Goal: Register for event/course

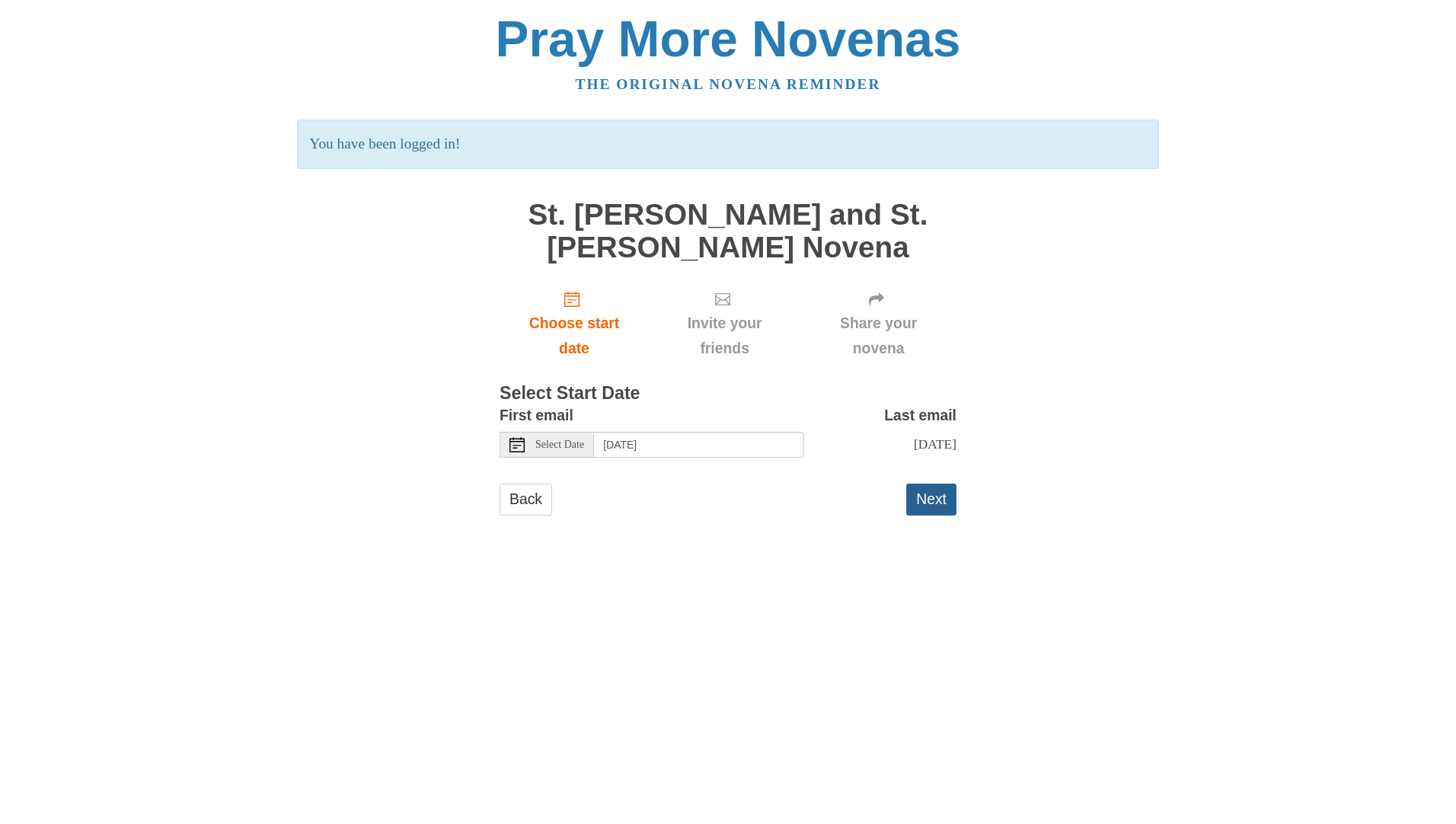
click at [929, 498] on button "Next" at bounding box center [931, 499] width 50 height 32
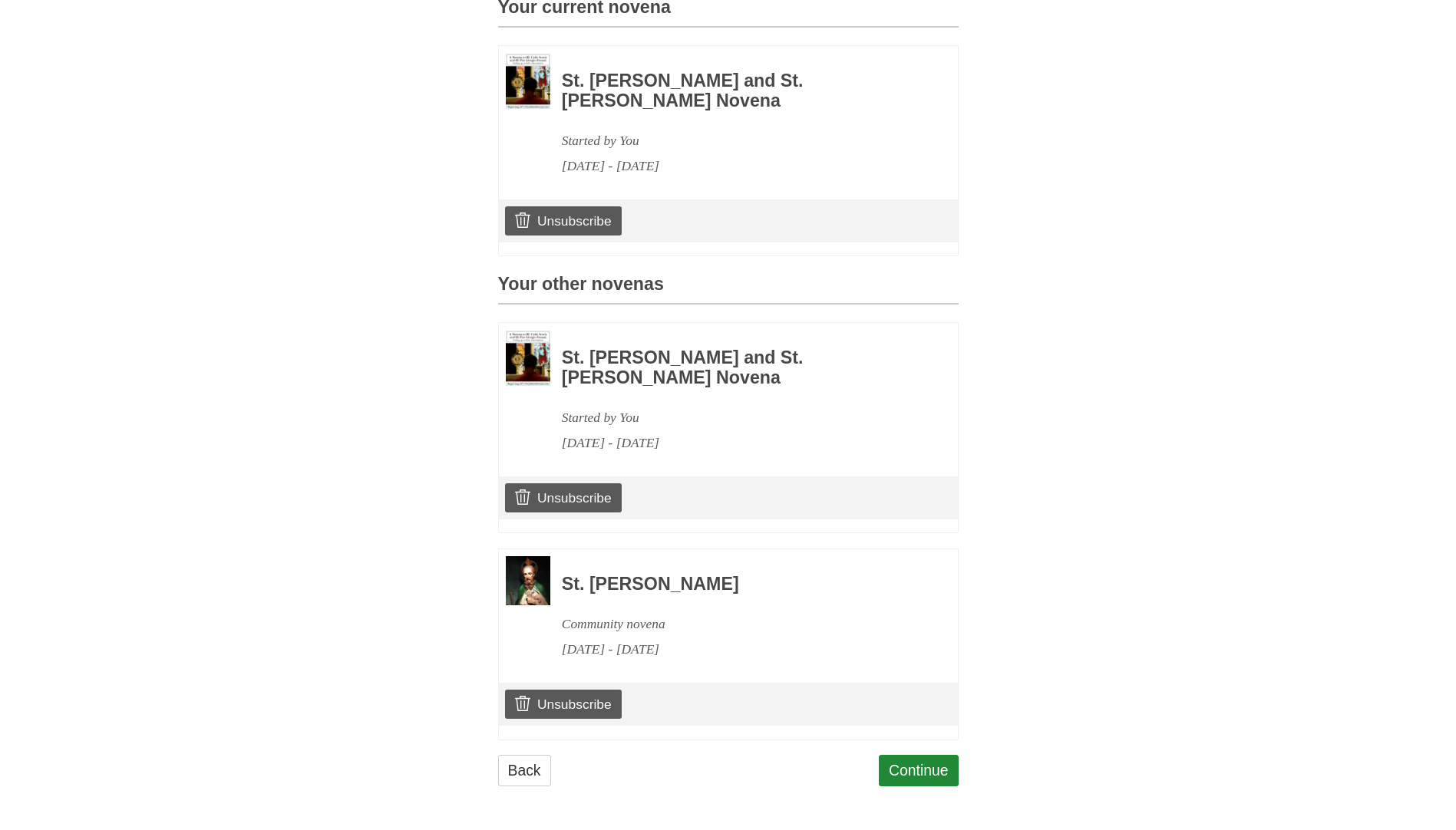
scroll to position [464, 0]
click at [912, 765] on link "Continue" at bounding box center [918, 770] width 80 height 32
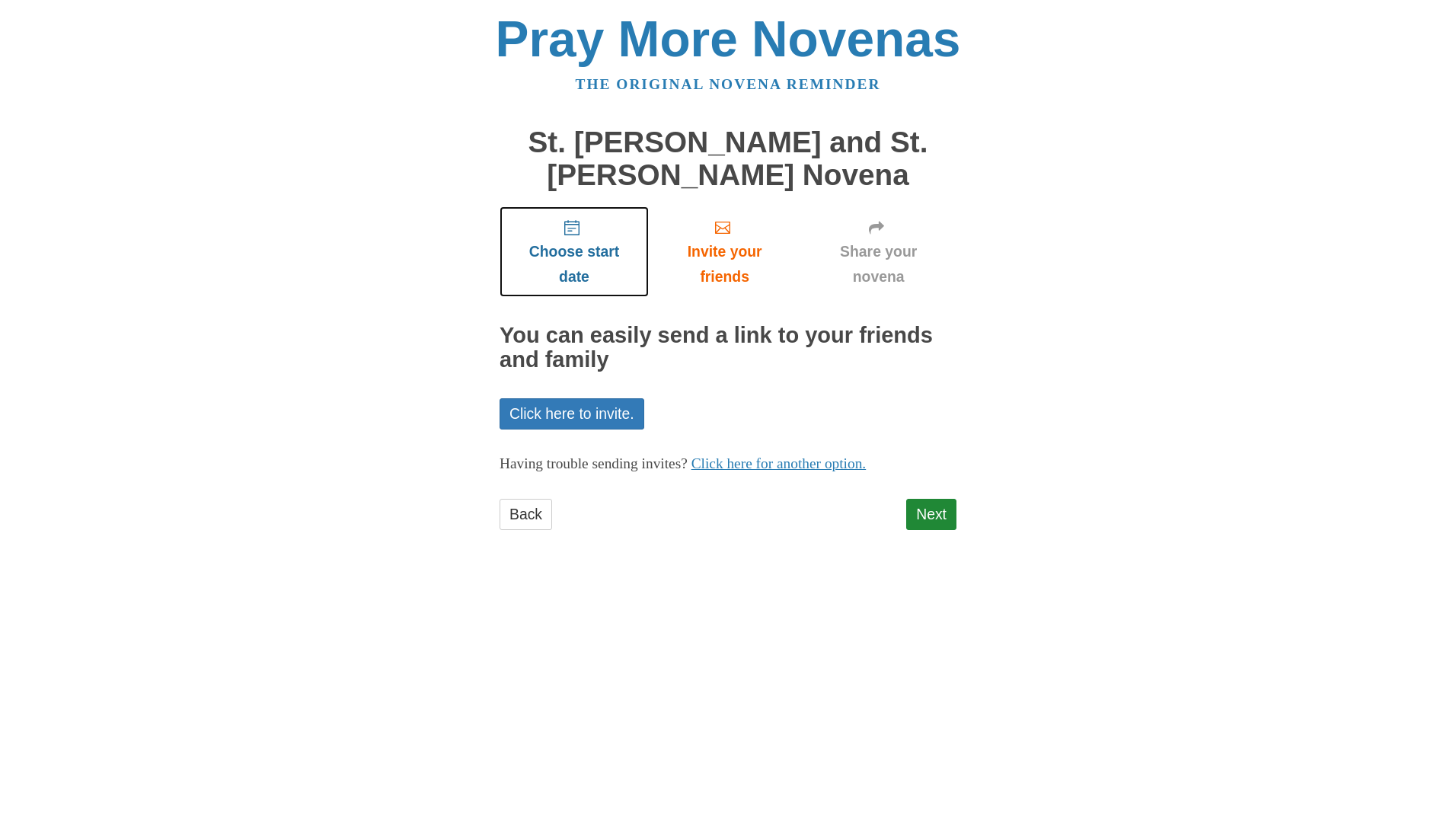
click at [570, 248] on span "Choose start date" at bounding box center [574, 263] width 118 height 50
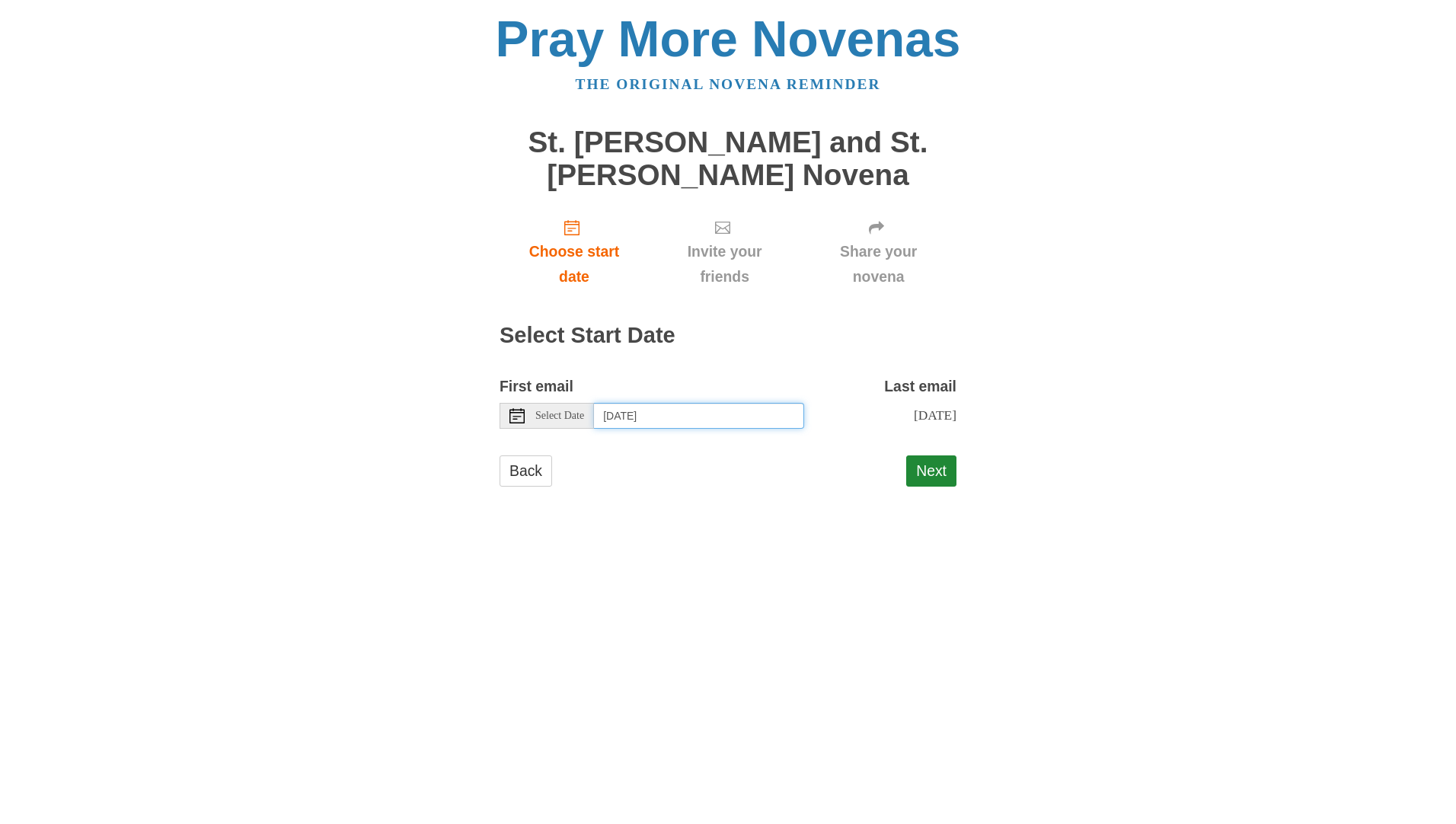
click at [720, 416] on input "[DATE]" at bounding box center [698, 415] width 210 height 26
click at [932, 468] on button "Next" at bounding box center [931, 472] width 50 height 32
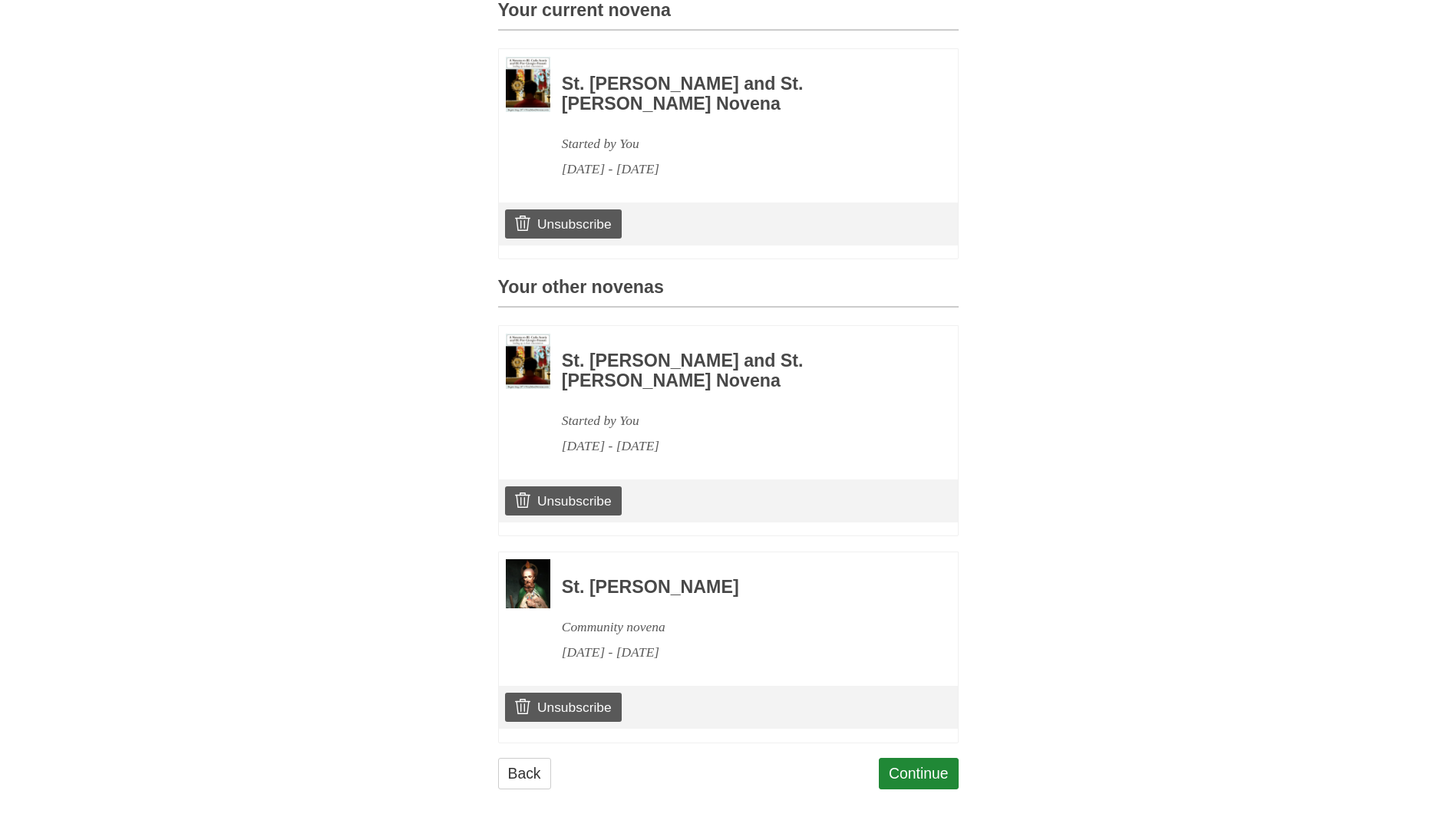
scroll to position [464, 0]
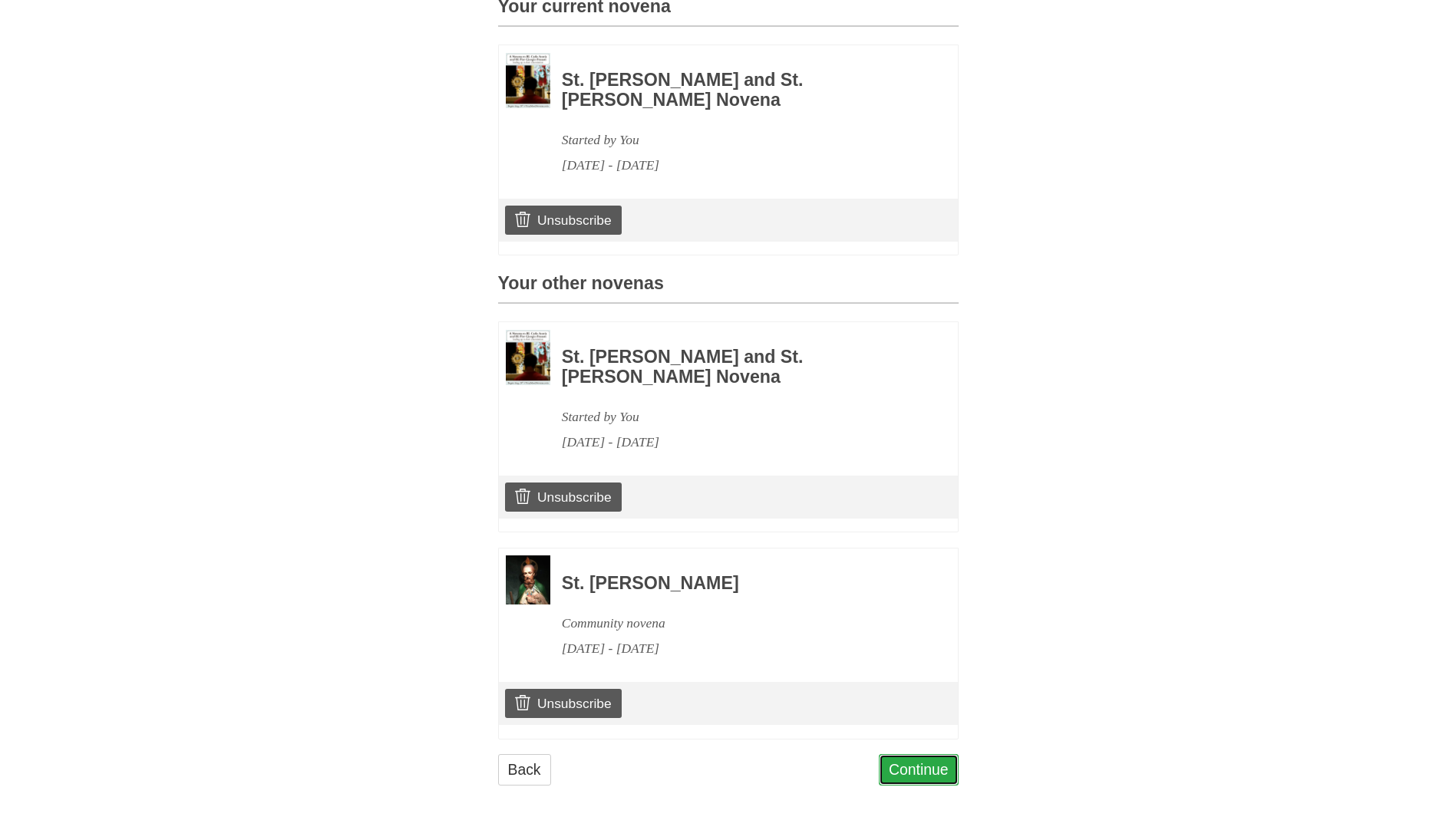
click at [928, 759] on link "Continue" at bounding box center [918, 770] width 80 height 32
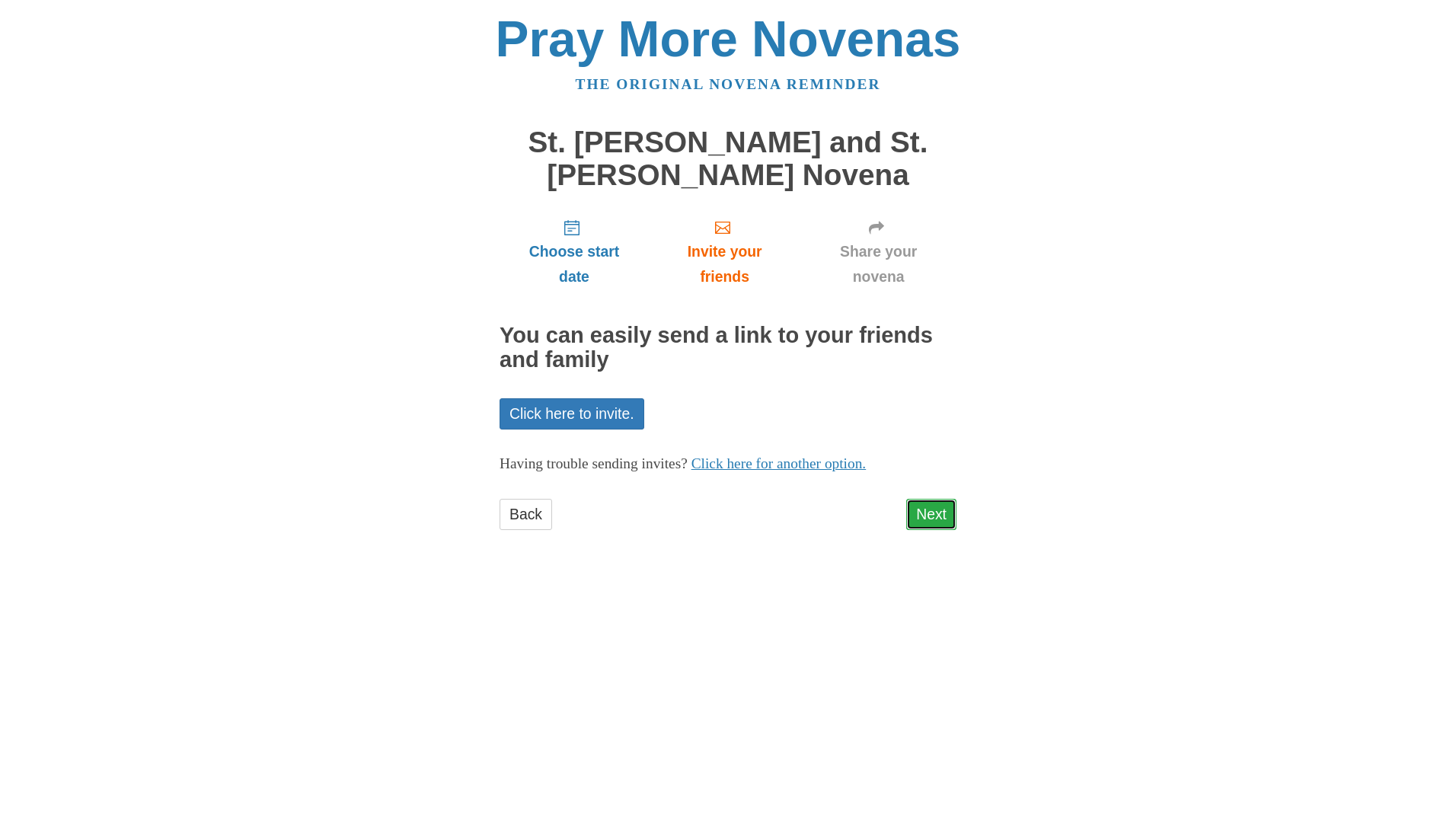
click at [930, 509] on link "Next" at bounding box center [931, 515] width 50 height 32
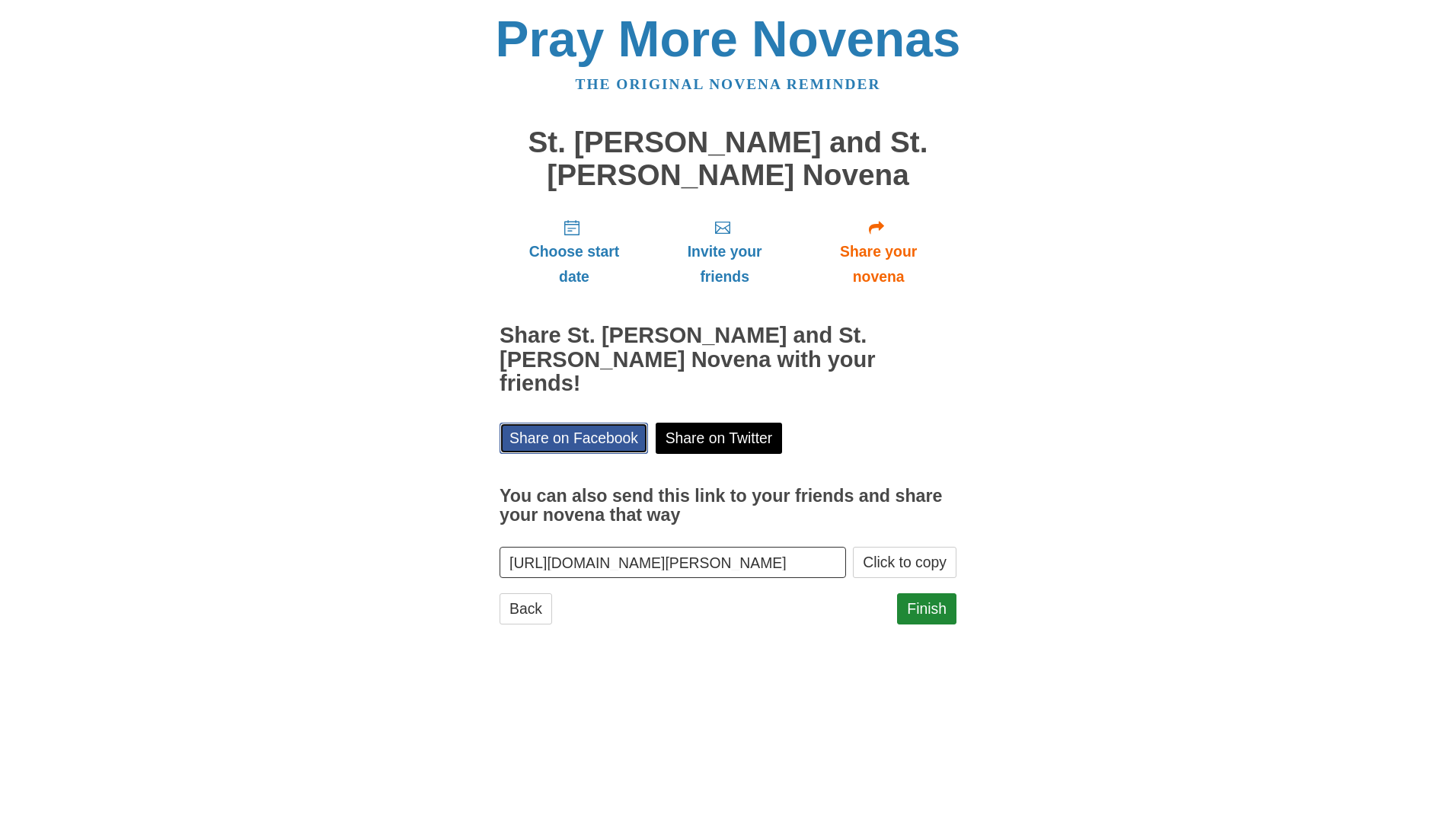
click at [565, 423] on link "Share on Facebook" at bounding box center [574, 439] width 149 height 32
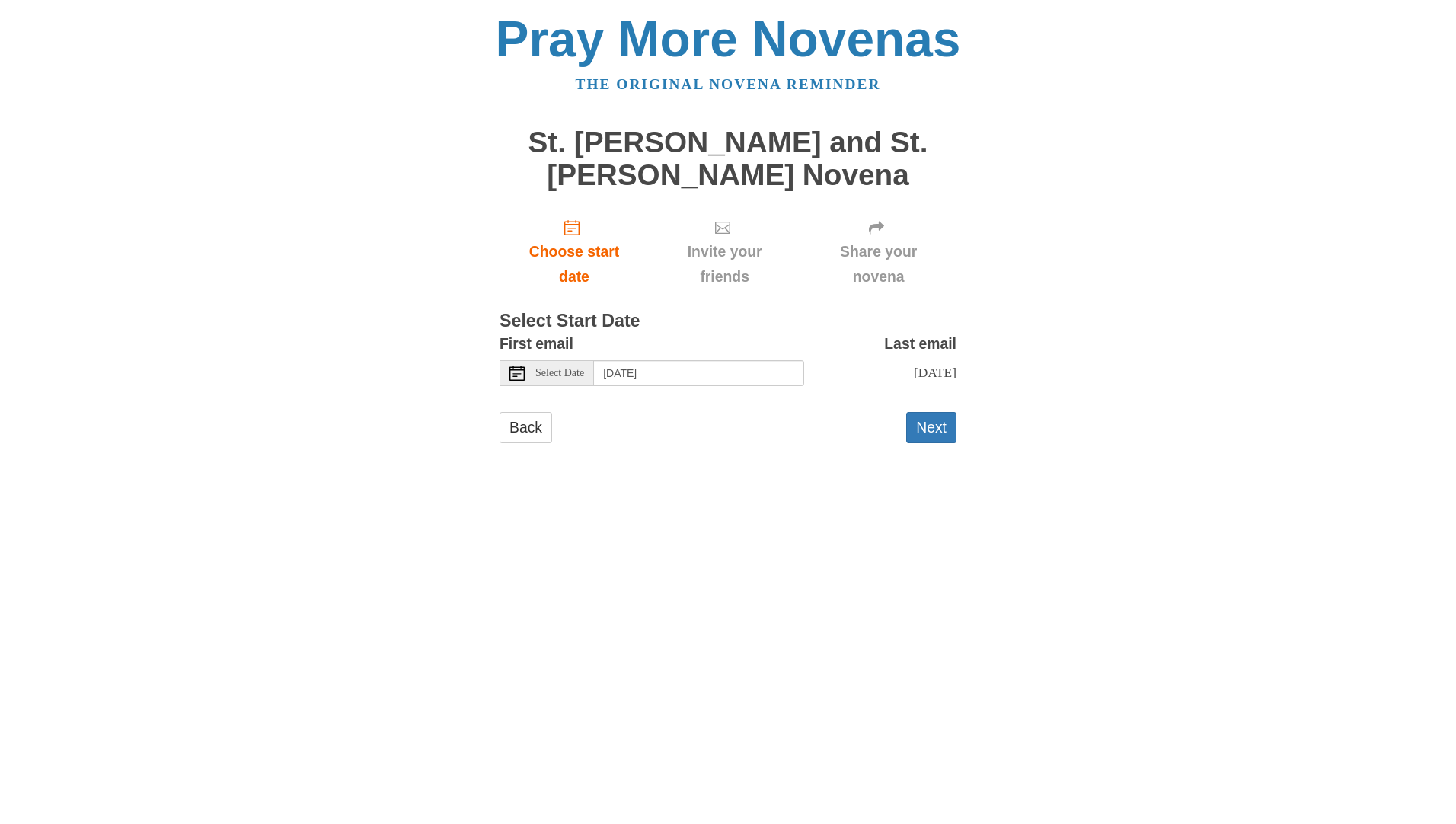
click at [520, 373] on icon at bounding box center [517, 373] width 15 height 15
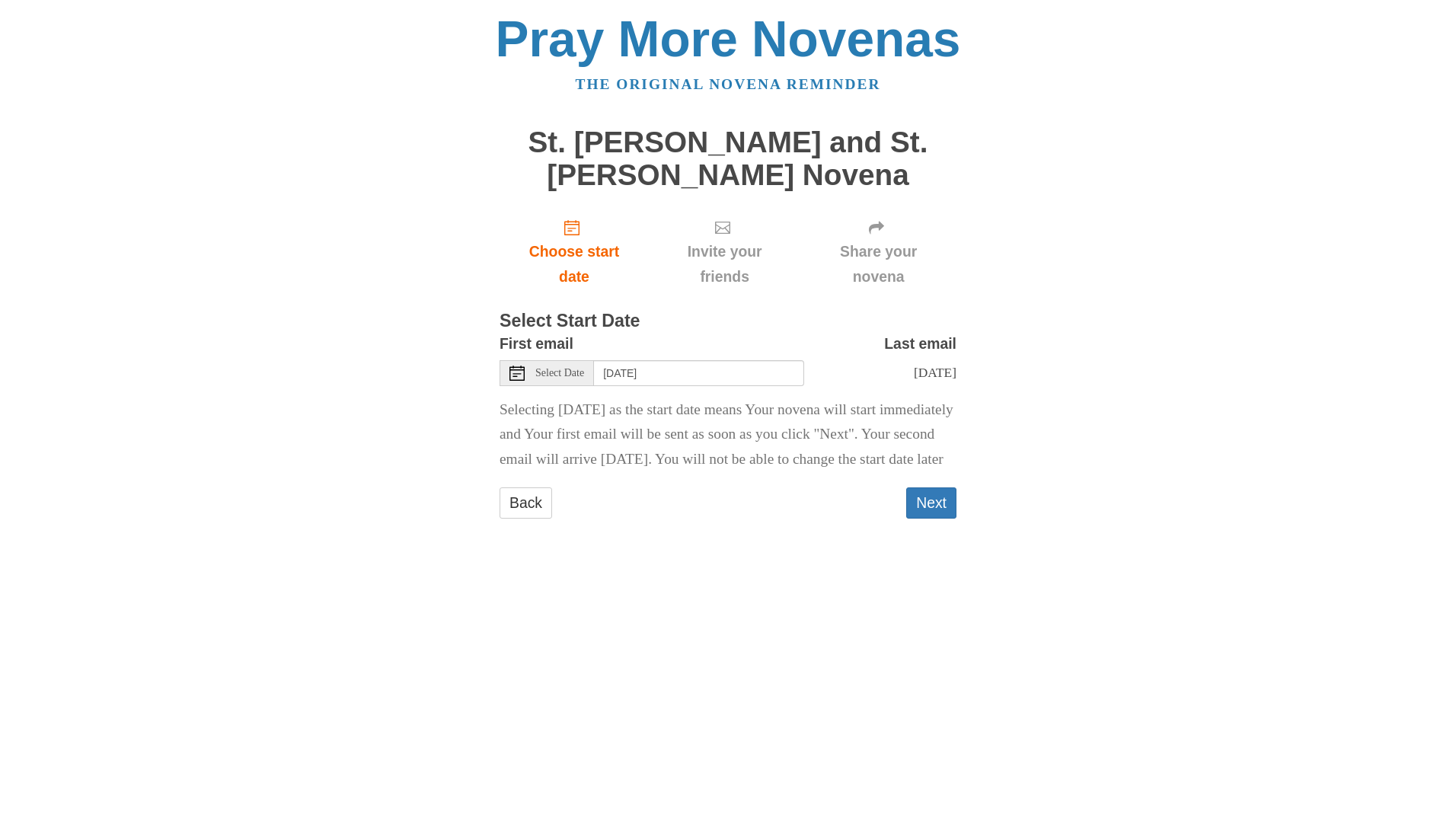
click at [517, 373] on use at bounding box center [517, 373] width 15 height 15
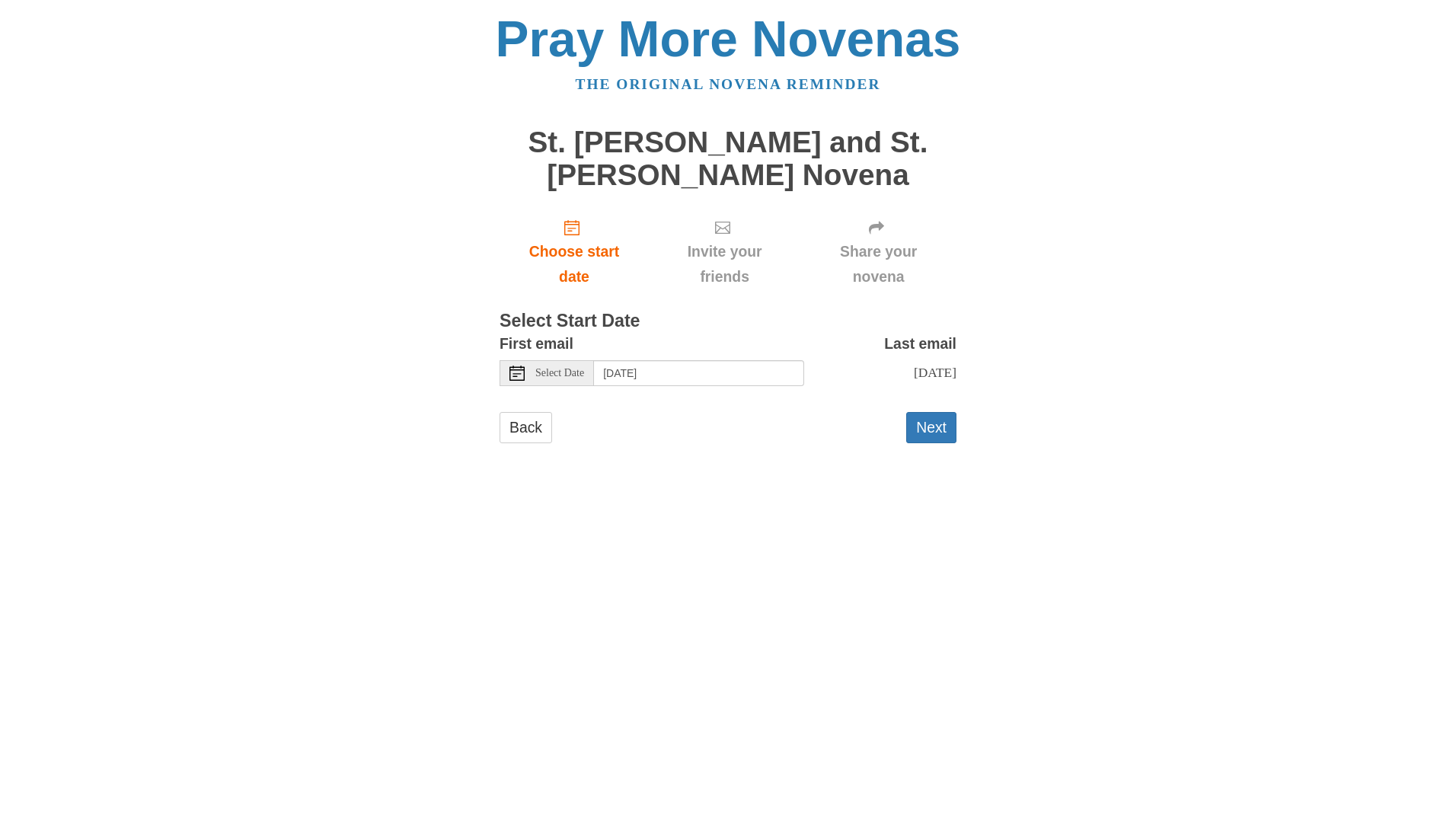
click at [520, 373] on icon at bounding box center [517, 373] width 15 height 15
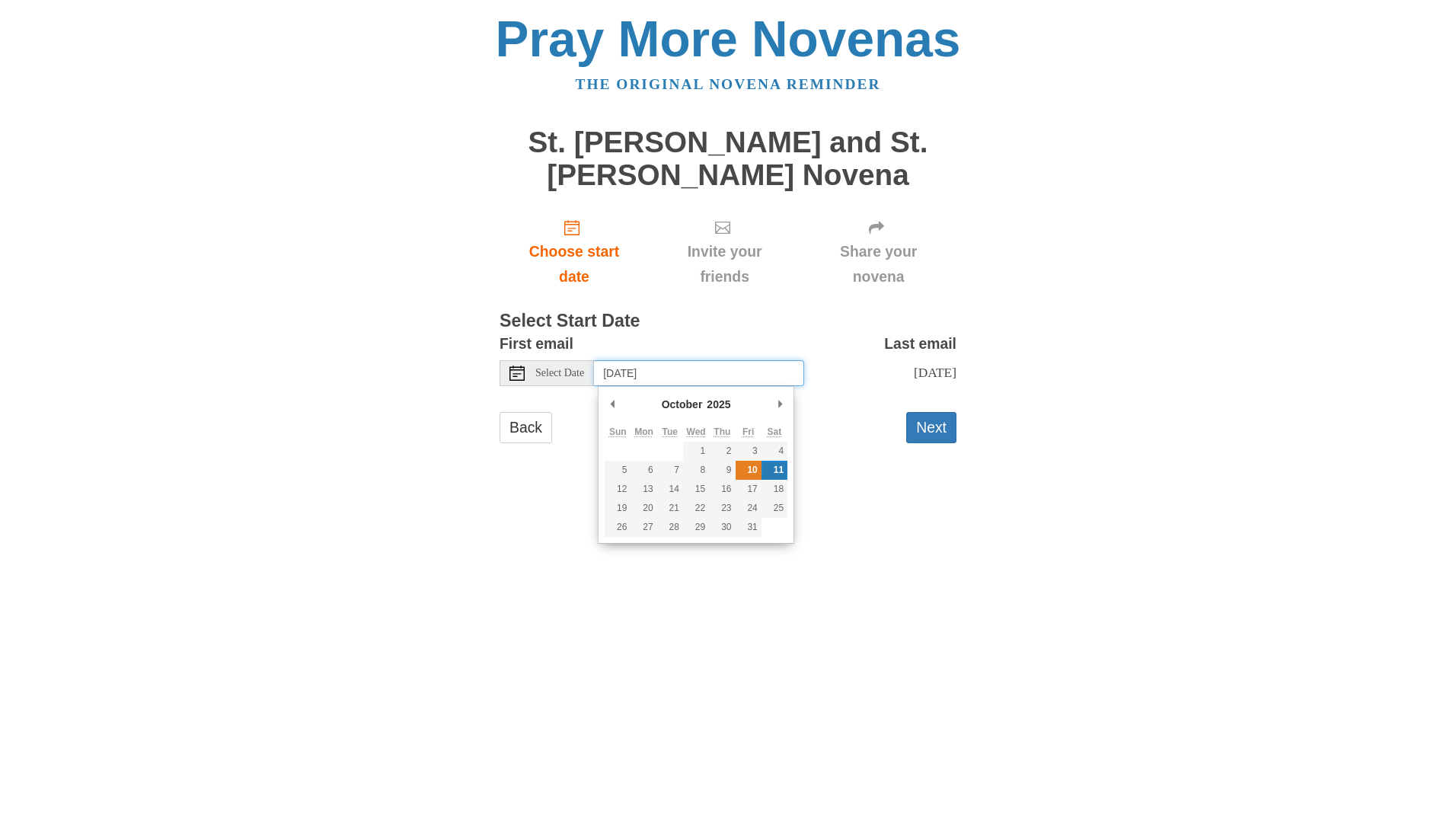
type input "Friday, October 10th"
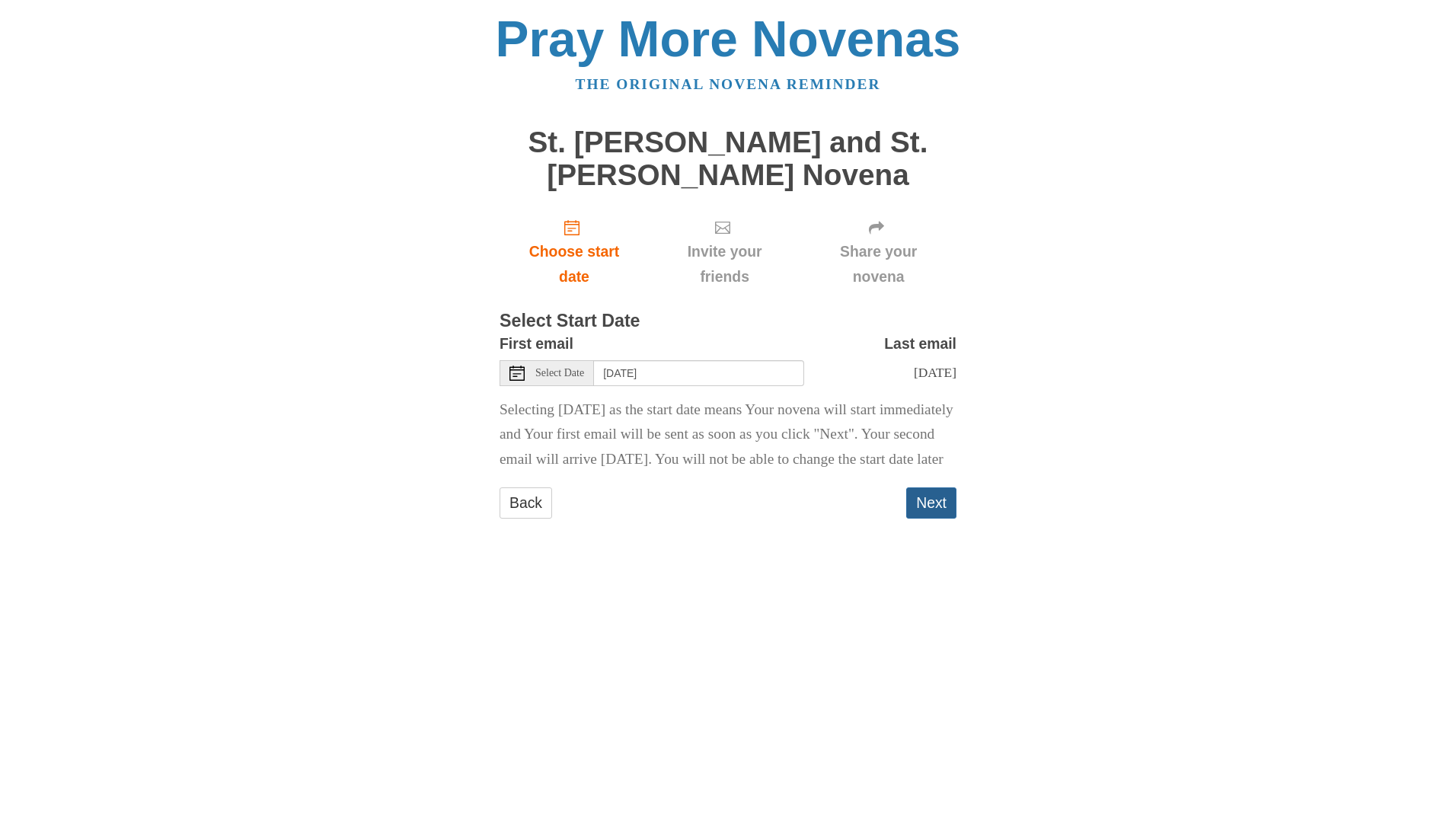
click at [930, 519] on button "Next" at bounding box center [931, 503] width 50 height 32
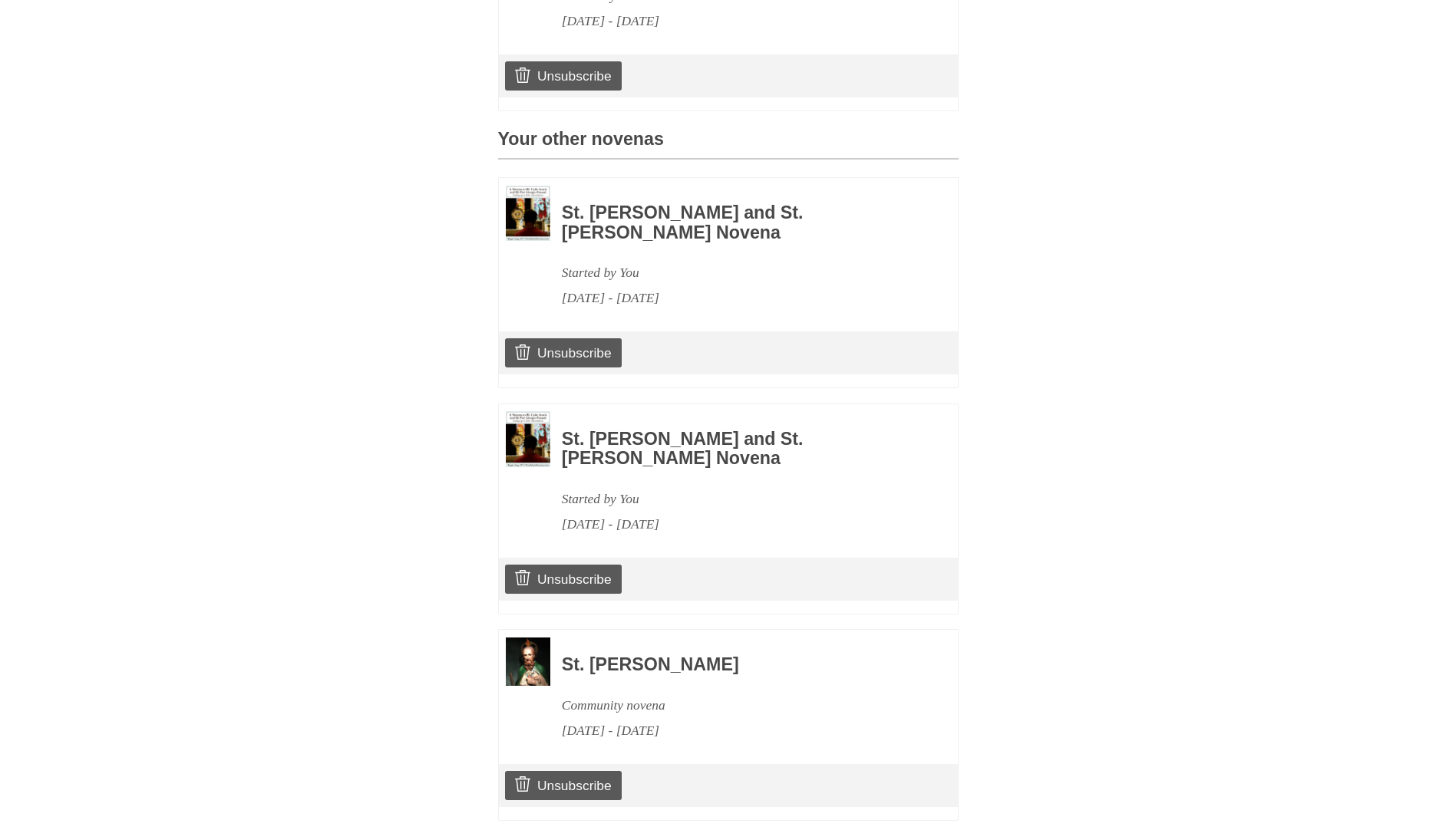
scroll to position [614, 0]
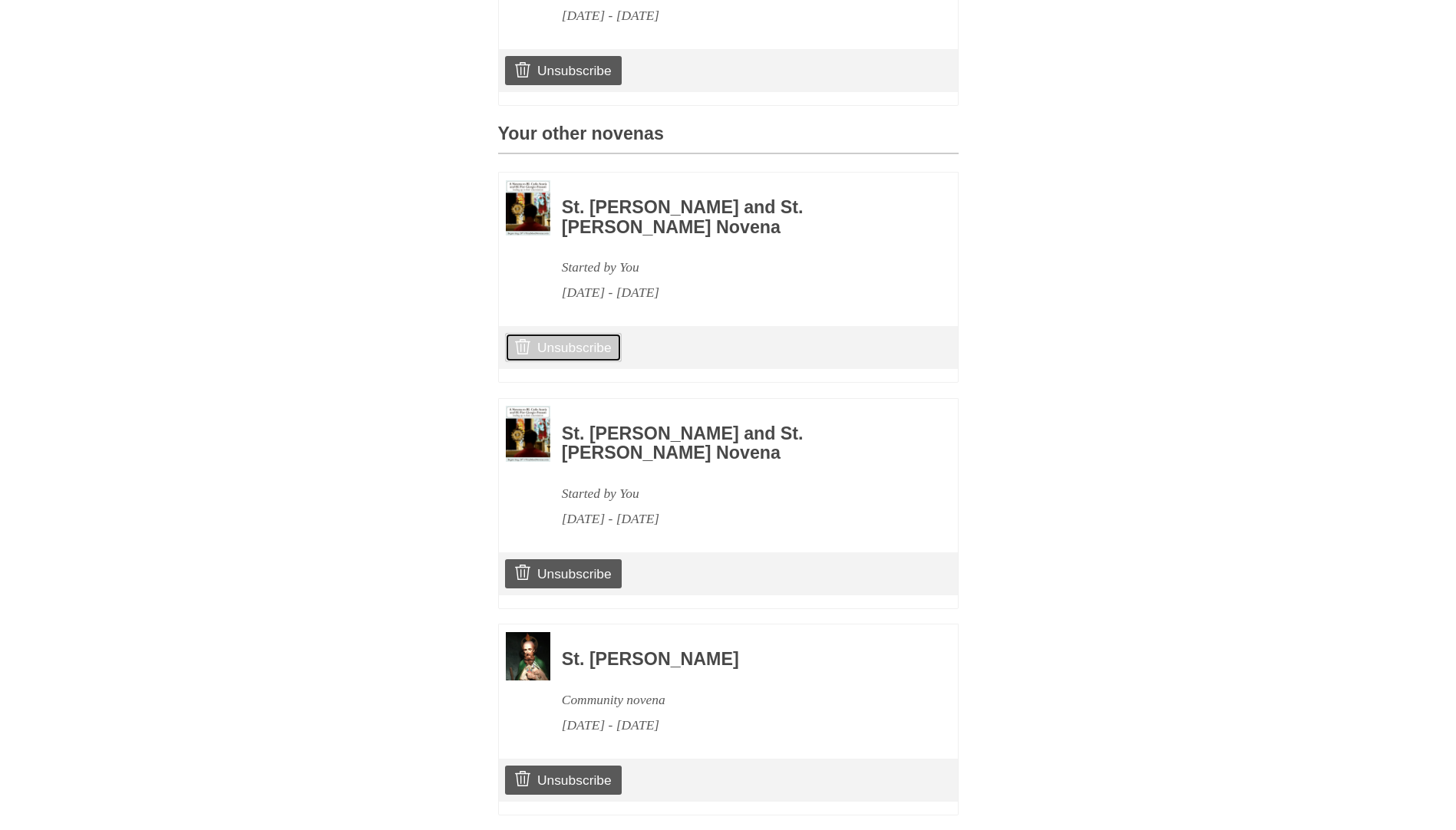
click at [569, 349] on link "Unsubscribe" at bounding box center [563, 347] width 116 height 29
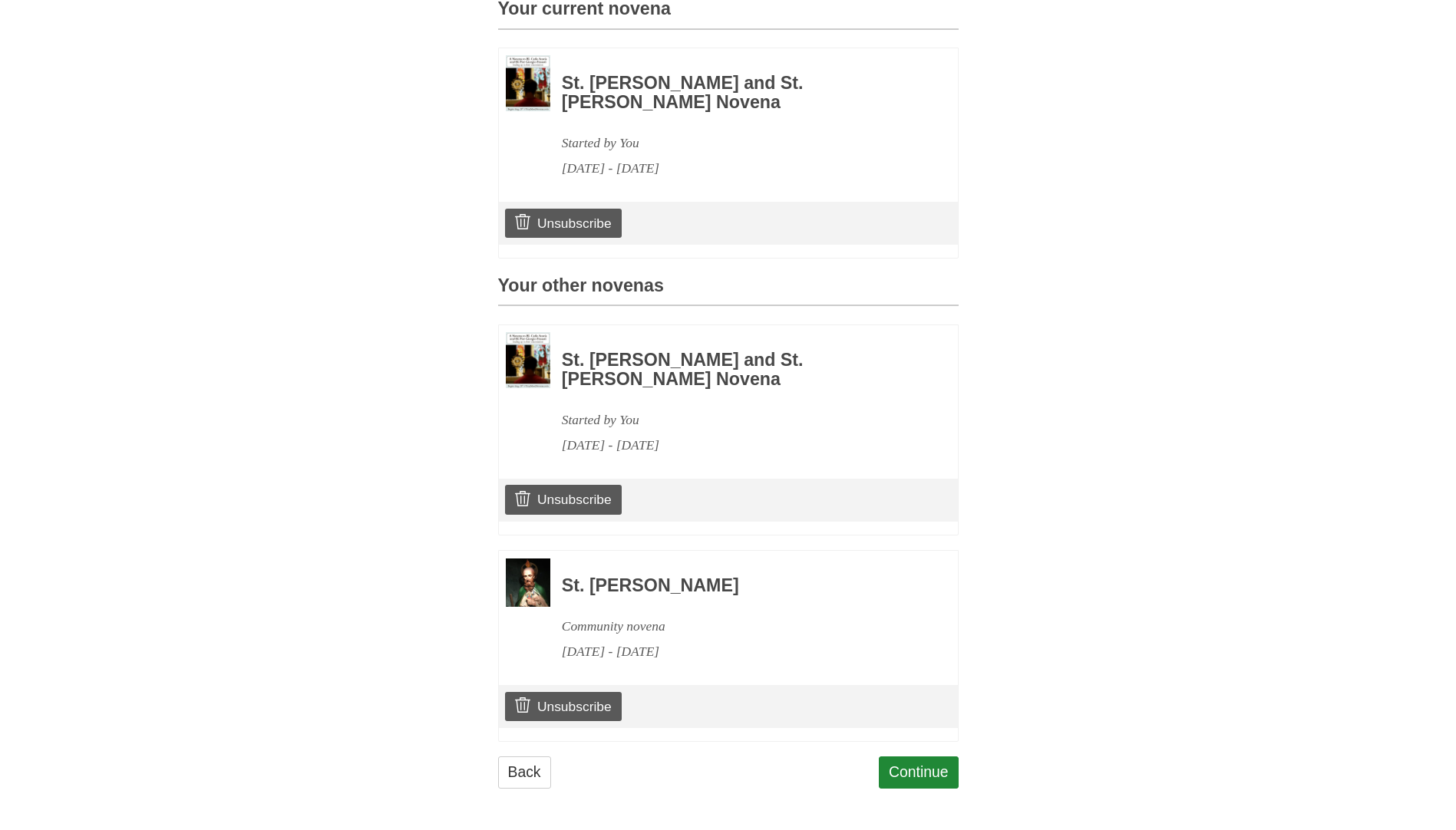
scroll to position [538, 0]
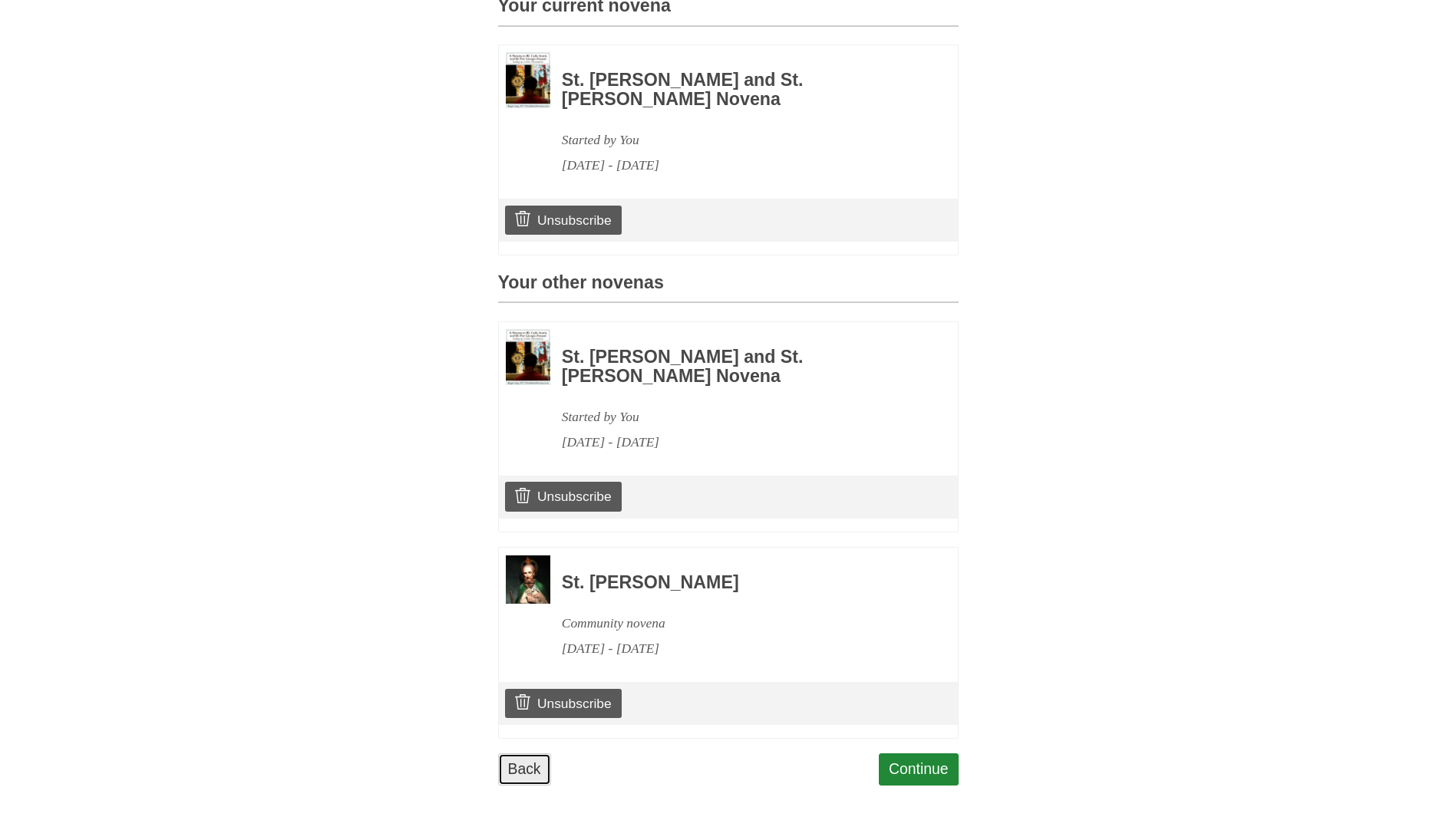
click at [520, 766] on link "Back" at bounding box center [524, 769] width 53 height 32
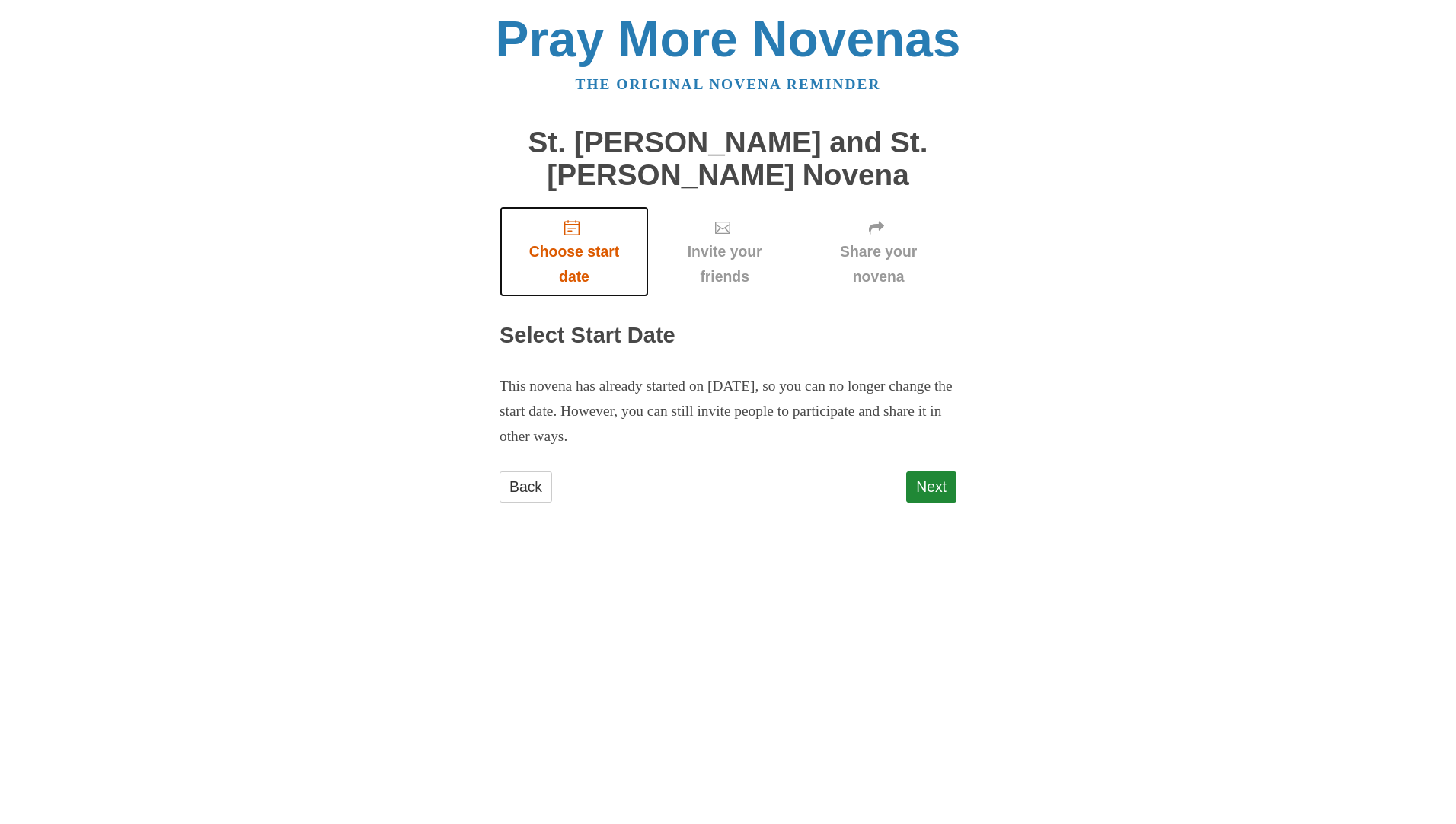
click at [570, 231] on use "Choose start date" at bounding box center [571, 227] width 15 height 15
click at [927, 480] on link "Next" at bounding box center [931, 487] width 50 height 32
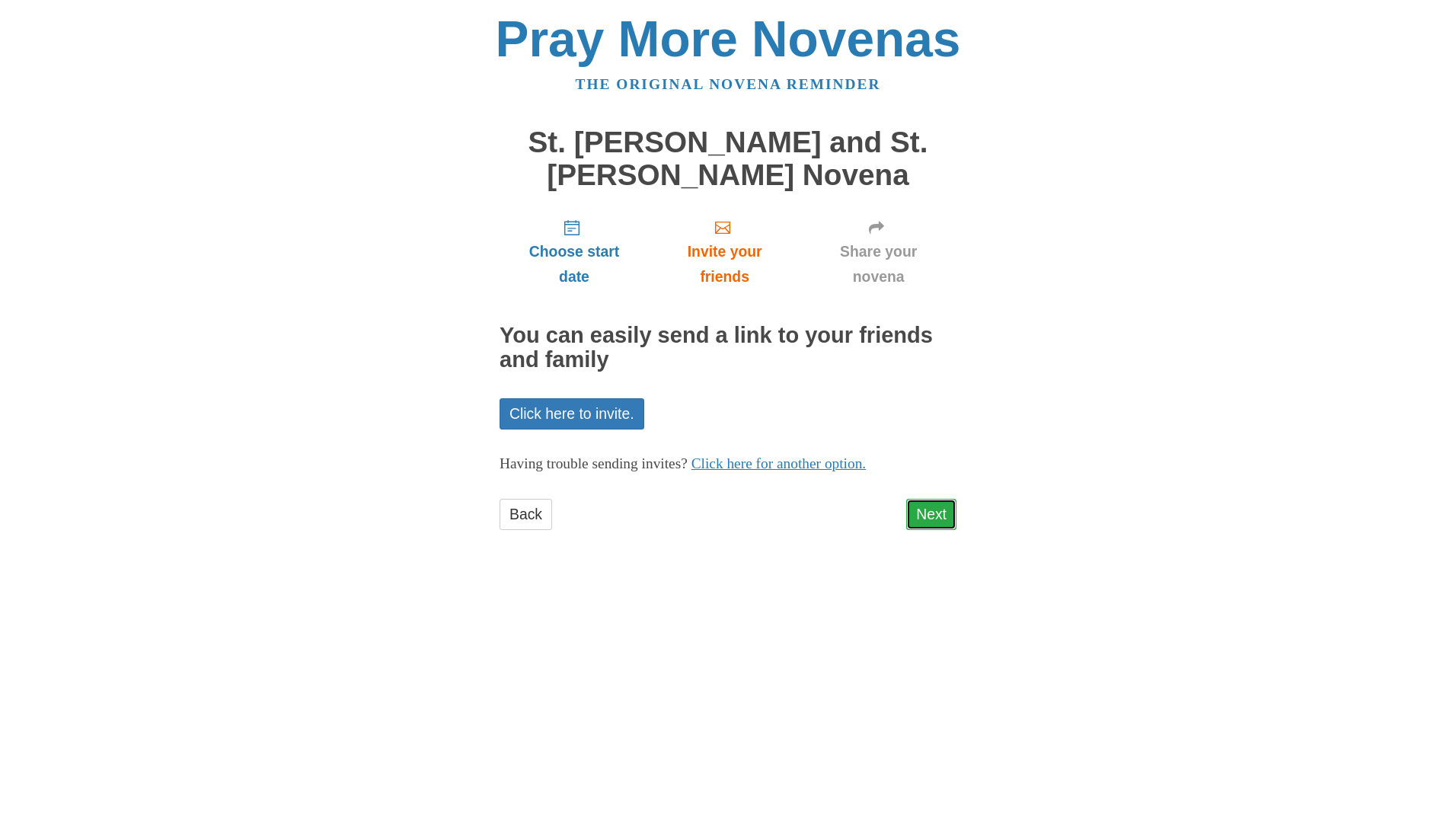
click at [934, 514] on link "Next" at bounding box center [931, 515] width 50 height 32
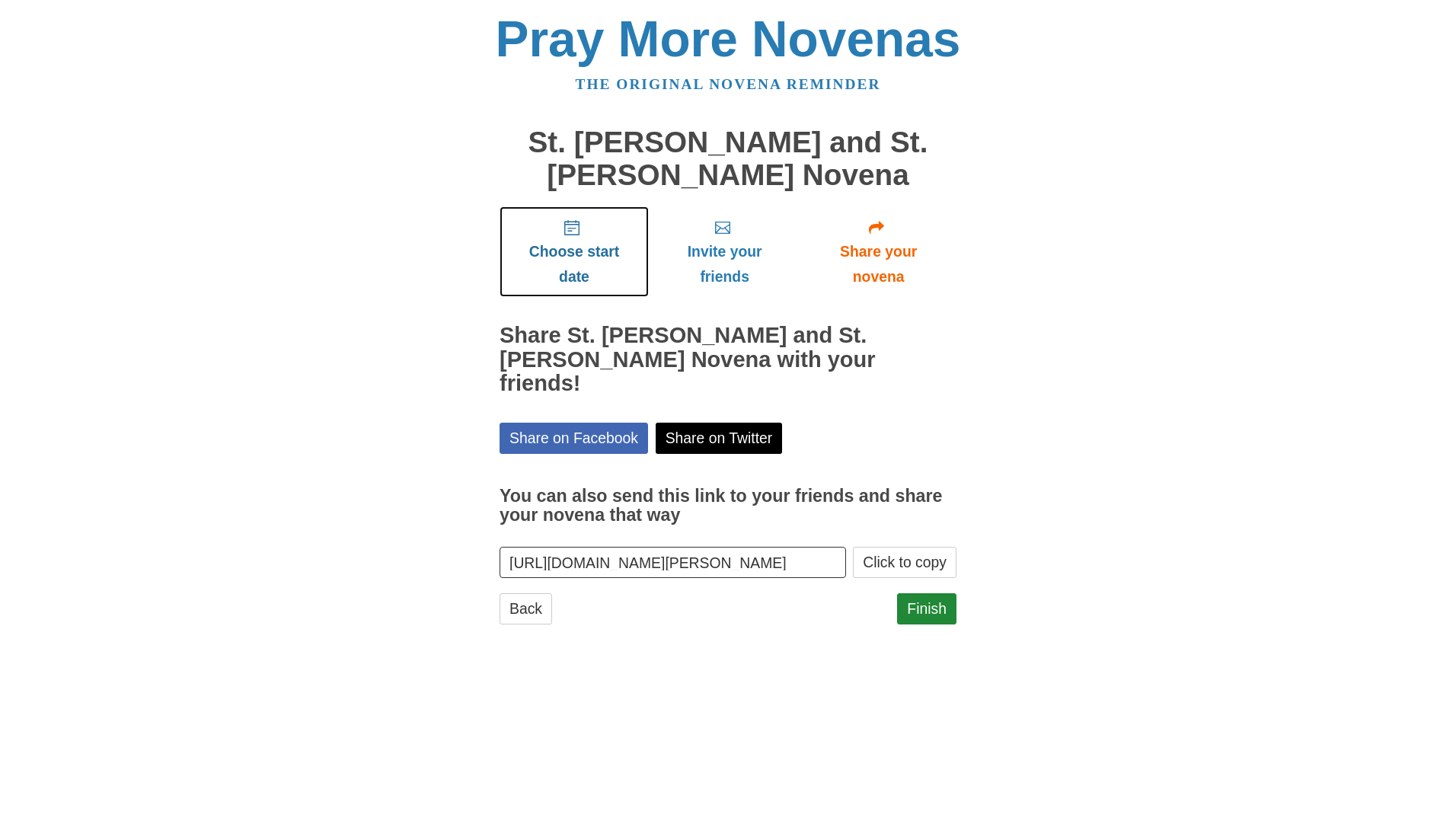
click at [573, 228] on icon "Choose start date" at bounding box center [571, 227] width 15 height 15
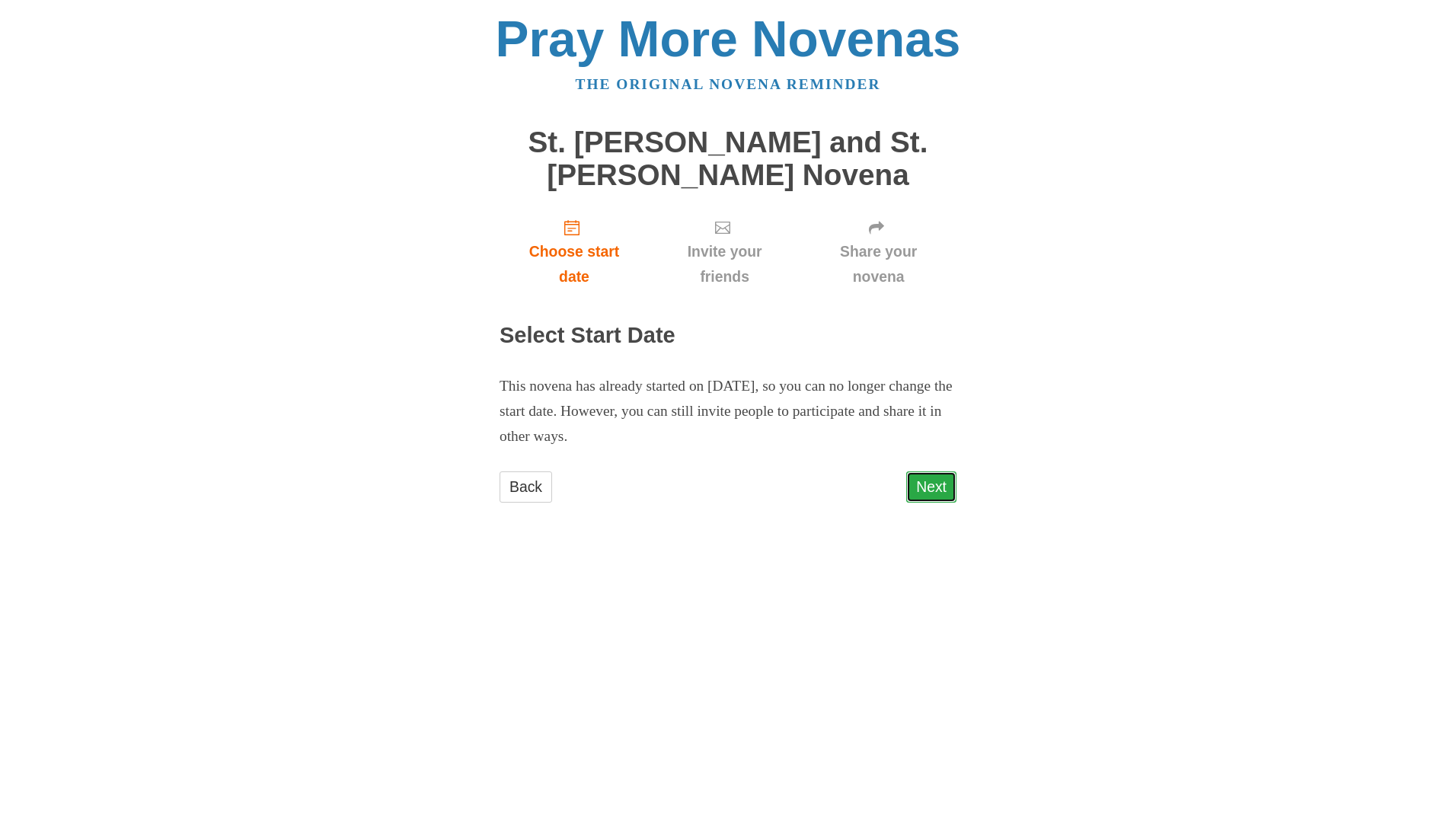
click at [927, 483] on link "Next" at bounding box center [931, 487] width 50 height 32
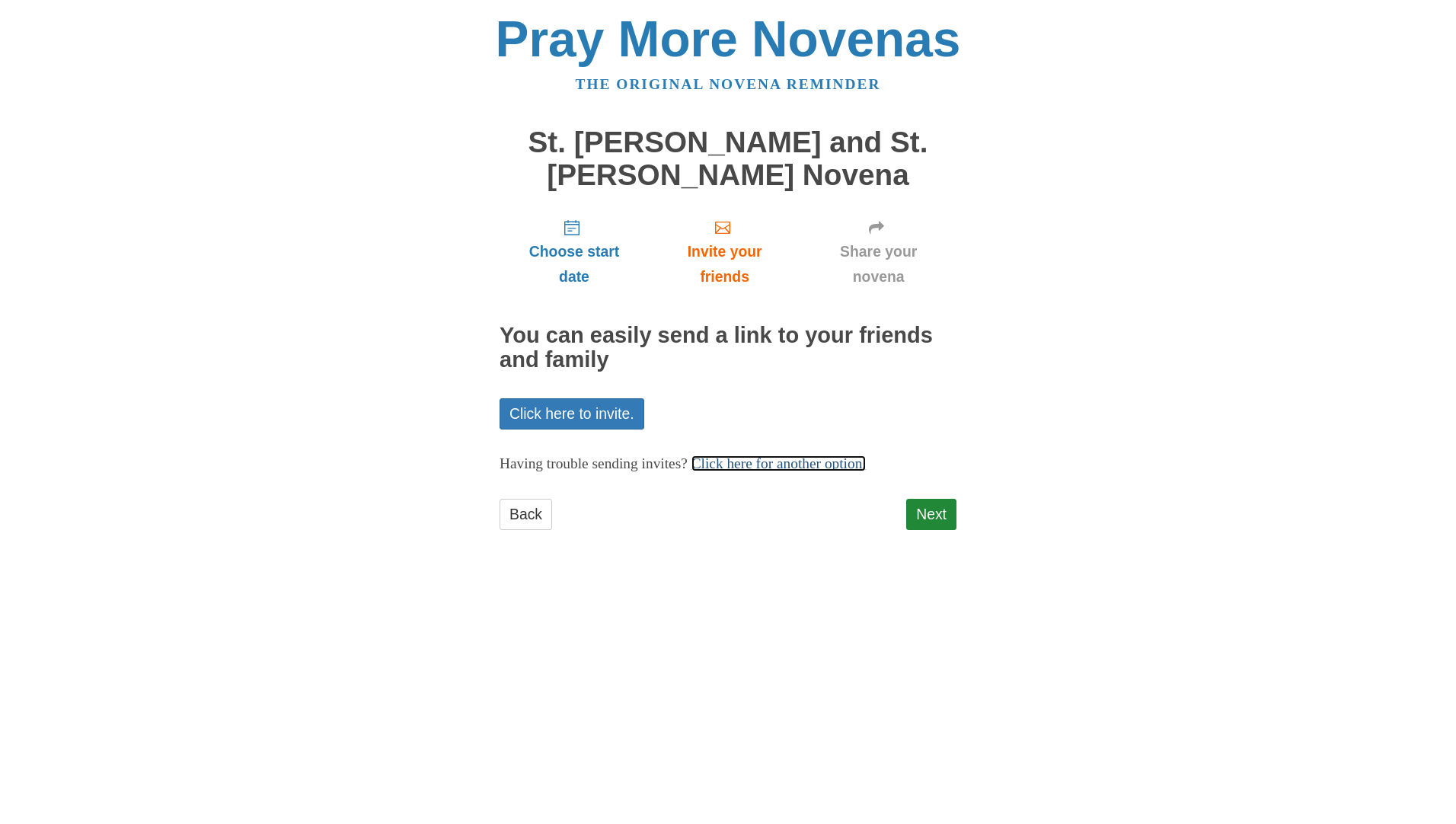
click at [790, 460] on link "Click here for another option." at bounding box center [779, 464] width 176 height 16
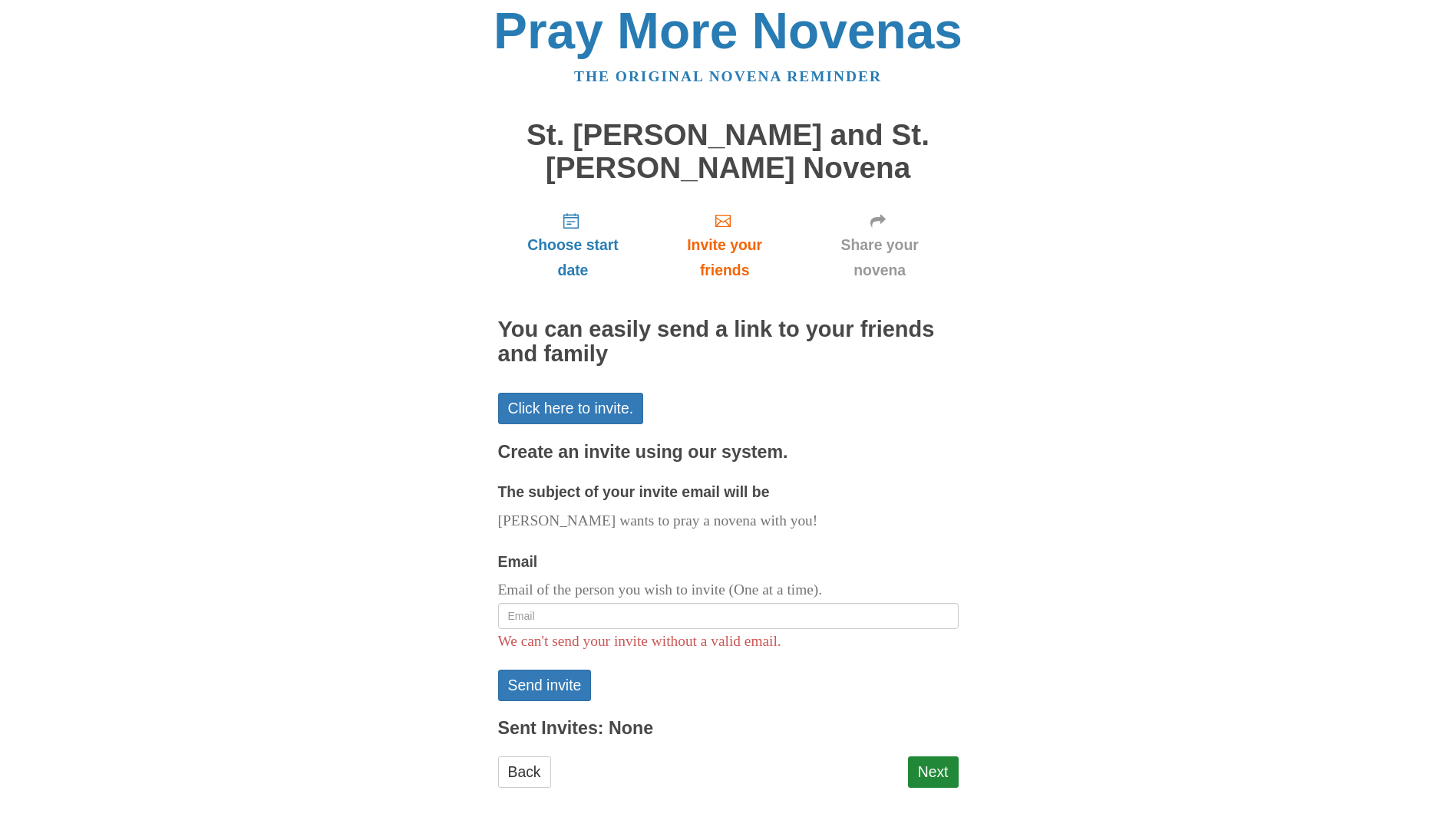
scroll to position [11, 0]
